Goal: Browse casually: Explore the website without a specific task or goal

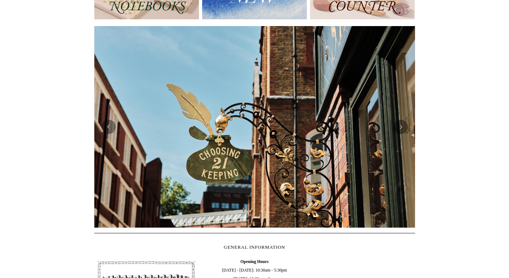
scroll to position [60, 0]
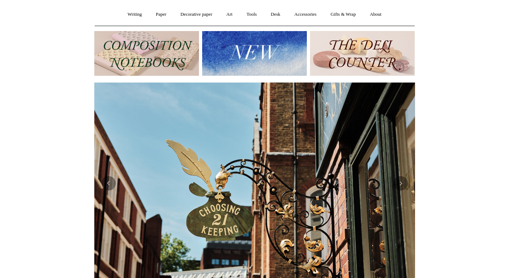
click at [140, 58] on img at bounding box center [146, 53] width 105 height 45
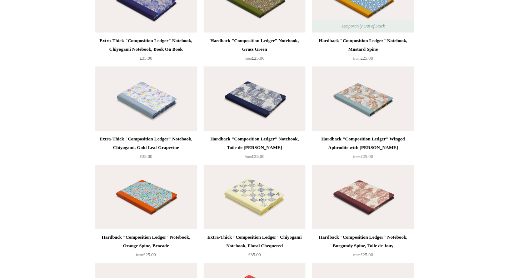
scroll to position [1165, 0]
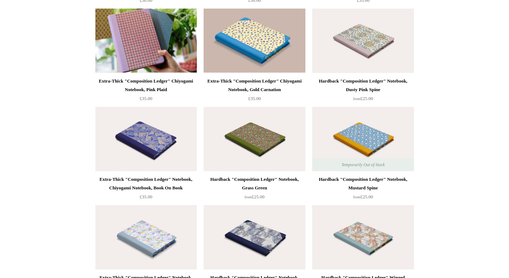
click at [144, 175] on div "Extra-Thick "Composition Ledger" Notebook, Chiyogami Notebook, Book On Book" at bounding box center [146, 183] width 98 height 17
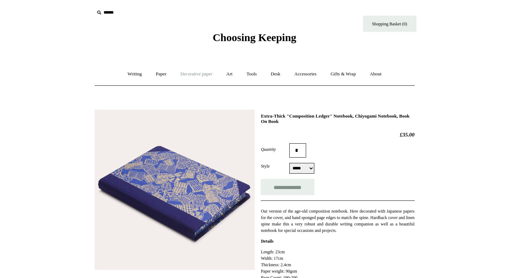
click at [194, 76] on link "Decorative paper +" at bounding box center [196, 74] width 45 height 19
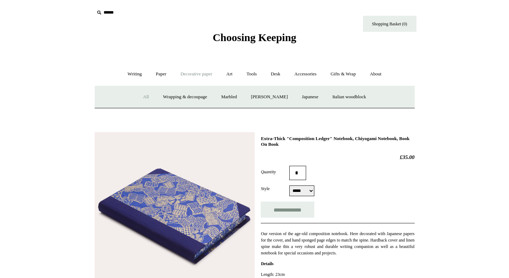
click at [136, 96] on link "All" at bounding box center [145, 97] width 19 height 19
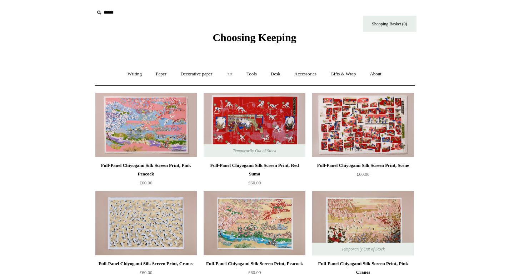
click at [224, 74] on link "Art +" at bounding box center [229, 74] width 19 height 19
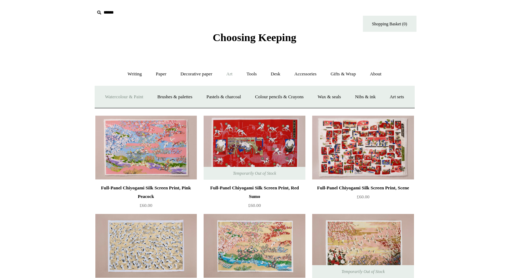
click at [115, 94] on link "Watercolour & Paint" at bounding box center [124, 97] width 51 height 19
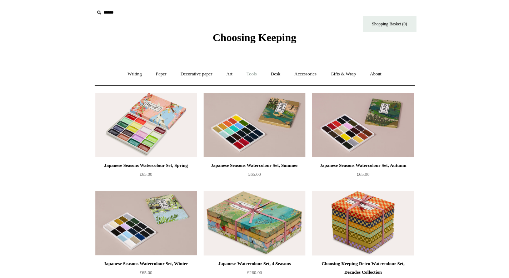
click at [257, 71] on link "Tools +" at bounding box center [251, 74] width 23 height 19
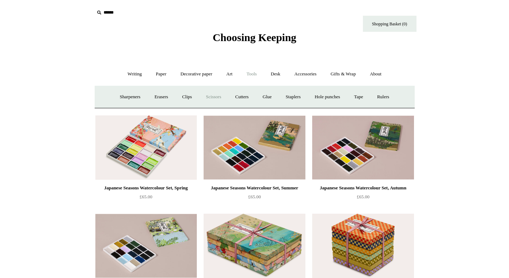
click at [209, 97] on link "Scissors" at bounding box center [214, 97] width 28 height 19
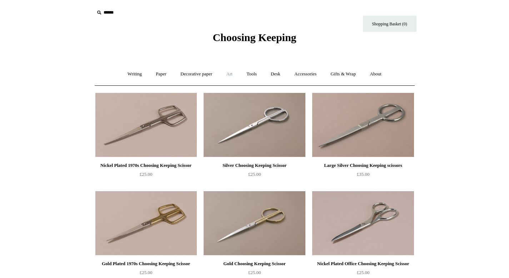
click at [232, 75] on link "Art +" at bounding box center [229, 74] width 19 height 19
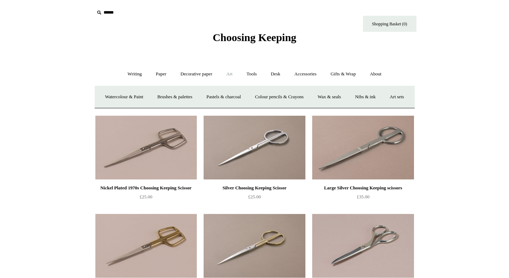
click at [113, 14] on input "text" at bounding box center [138, 12] width 88 height 13
type input "*******"
click at [172, 6] on input "*" at bounding box center [175, 12] width 7 height 13
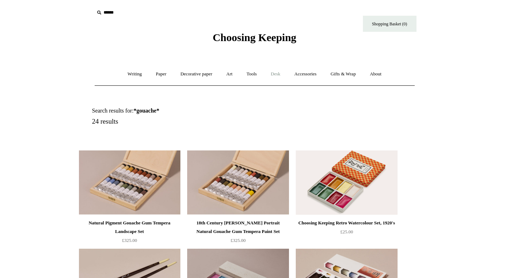
click at [278, 74] on link "Desk +" at bounding box center [275, 74] width 23 height 19
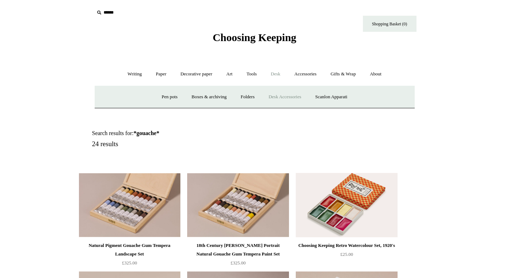
click at [296, 96] on link "Desk Accessories" at bounding box center [284, 97] width 45 height 19
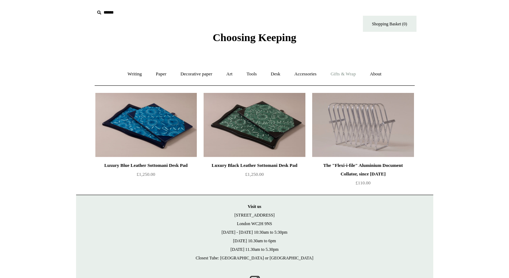
click at [342, 75] on link "Gifts & Wrap +" at bounding box center [343, 74] width 38 height 19
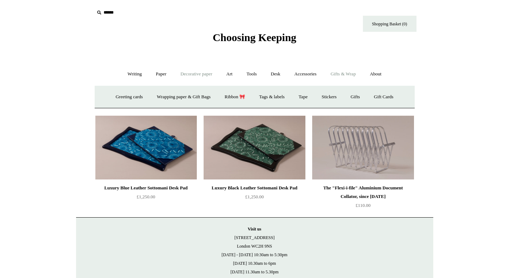
click at [185, 75] on link "Decorative paper +" at bounding box center [196, 74] width 45 height 19
drag, startPoint x: 168, startPoint y: 74, endPoint x: 160, endPoint y: 74, distance: 8.6
click at [168, 74] on link "Paper +" at bounding box center [161, 74] width 24 height 19
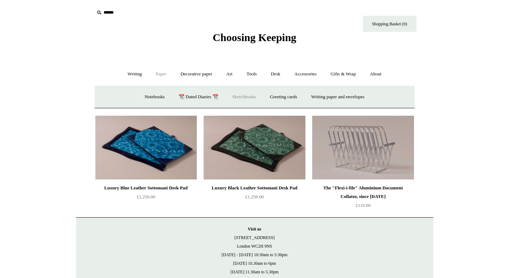
click at [248, 96] on link "Sketchbooks +" at bounding box center [244, 97] width 36 height 19
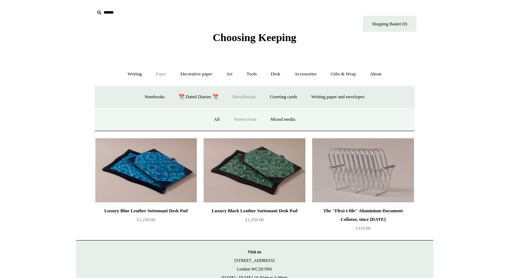
click at [246, 120] on link "Watercolour" at bounding box center [245, 119] width 36 height 19
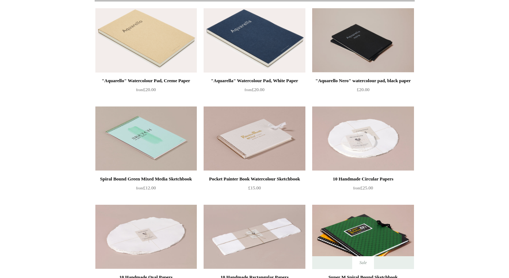
scroll to position [41, 0]
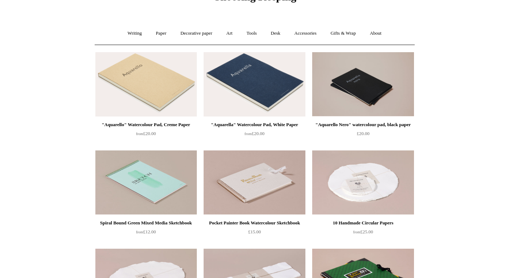
click at [168, 90] on img at bounding box center [145, 84] width 101 height 64
click at [159, 33] on link "Paper +" at bounding box center [161, 33] width 24 height 19
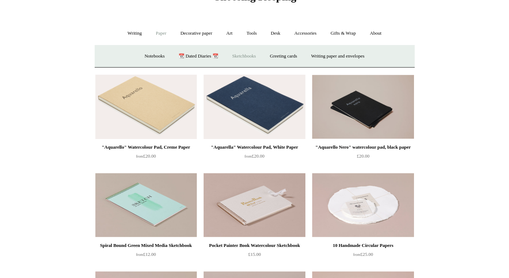
click at [240, 55] on link "Sketchbooks +" at bounding box center [244, 56] width 36 height 19
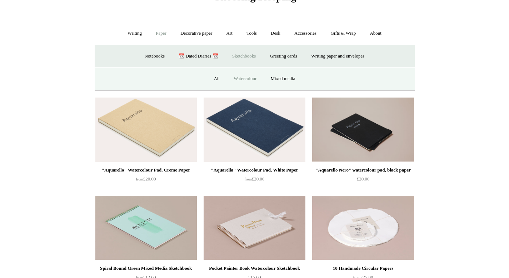
click at [240, 55] on link "Sketchbooks -" at bounding box center [244, 56] width 36 height 19
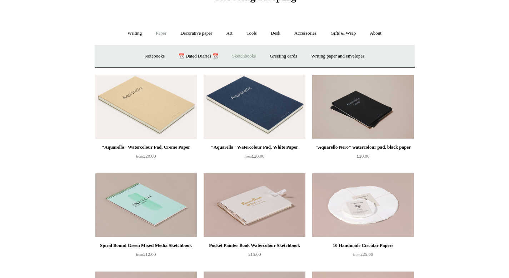
click at [241, 54] on link "Sketchbooks +" at bounding box center [244, 56] width 36 height 19
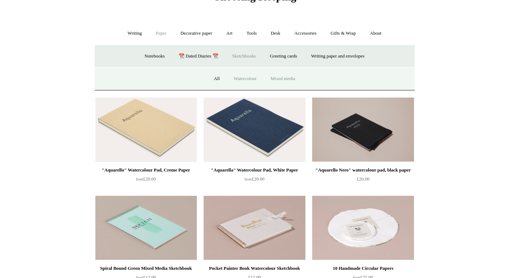
click at [276, 78] on link "Mixed media" at bounding box center [283, 78] width 38 height 19
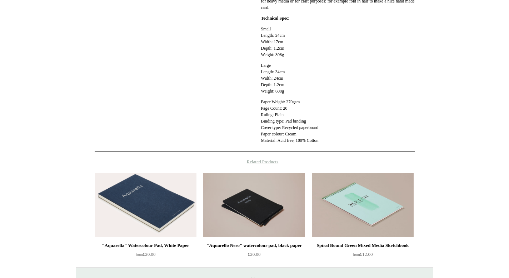
scroll to position [250, 0]
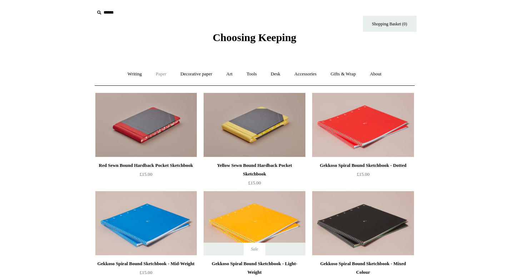
click at [154, 74] on link "Paper +" at bounding box center [161, 74] width 24 height 19
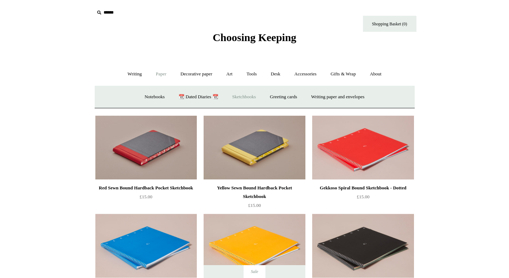
click at [245, 98] on link "Sketchbooks +" at bounding box center [244, 97] width 36 height 19
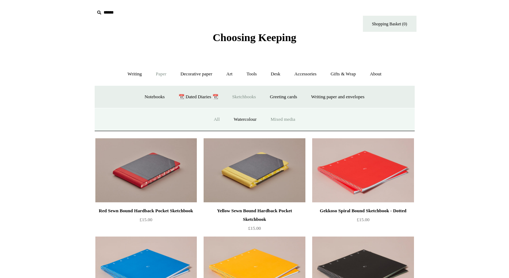
click at [214, 118] on link "All" at bounding box center [216, 119] width 19 height 19
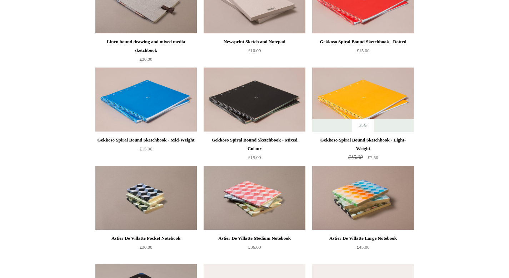
scroll to position [713, 0]
click at [367, 141] on div "Gekkoso Spiral Bound Sketchbook - Light-Weight" at bounding box center [363, 144] width 98 height 17
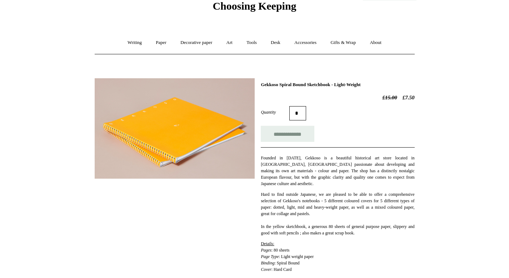
scroll to position [38, 0]
